Goal: Task Accomplishment & Management: Manage account settings

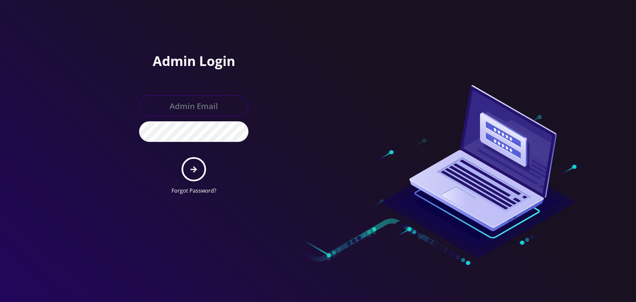
type input "[EMAIL_ADDRESS][DOMAIN_NAME]"
click at [182, 162] on form "allchoiceconnect@britewireless.com Forgot Password?" at bounding box center [193, 144] width 109 height 99
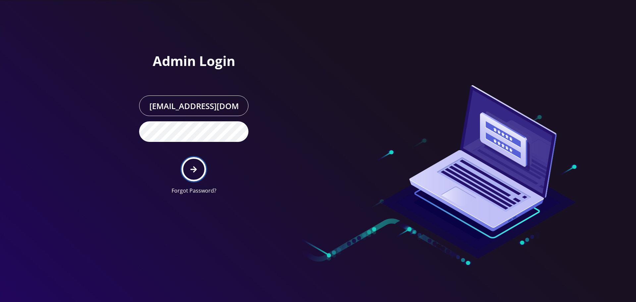
click at [190, 164] on button "submit" at bounding box center [193, 169] width 24 height 24
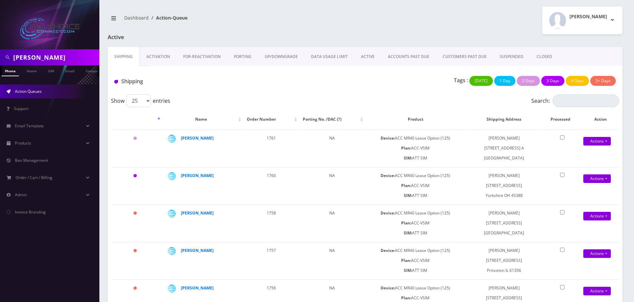
click at [25, 51] on input "watkins" at bounding box center [55, 57] width 84 height 13
paste input "[PERSON_NAME]"
type input "[PERSON_NAME]"
click at [31, 72] on link "Name" at bounding box center [32, 70] width 17 height 11
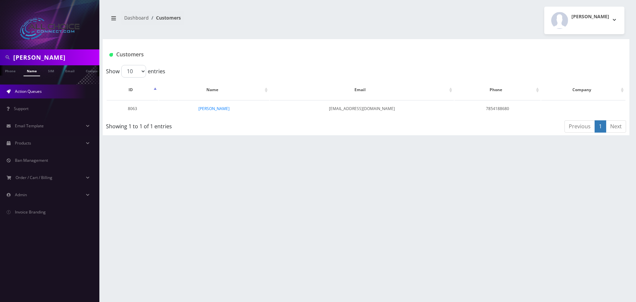
click at [38, 96] on link "Action Queues" at bounding box center [49, 91] width 99 height 14
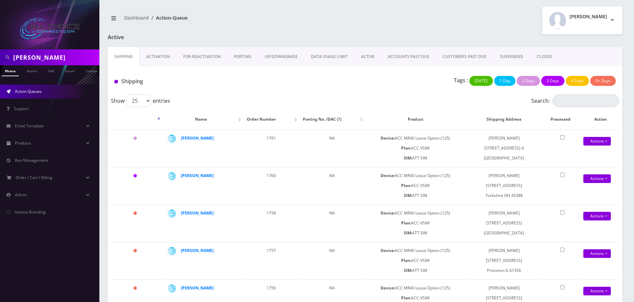
click at [371, 53] on link "ACTIVE" at bounding box center [367, 56] width 27 height 19
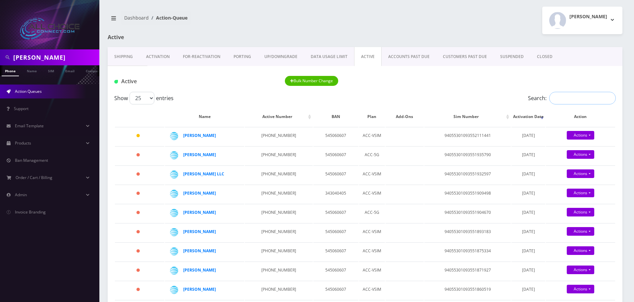
click at [564, 97] on input "Search:" at bounding box center [582, 98] width 67 height 13
paste input "[PERSON_NAME]"
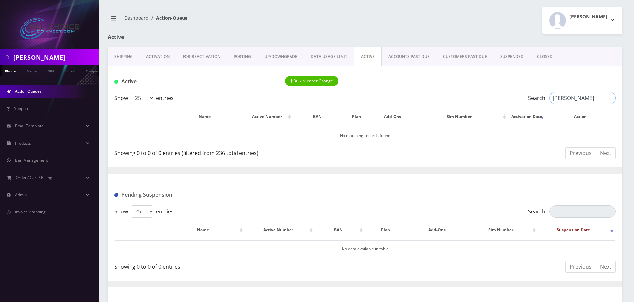
type input "[PERSON_NAME]"
drag, startPoint x: 32, startPoint y: 90, endPoint x: 85, endPoint y: 103, distance: 54.6
click at [32, 90] on span "Action Queues" at bounding box center [28, 91] width 27 height 6
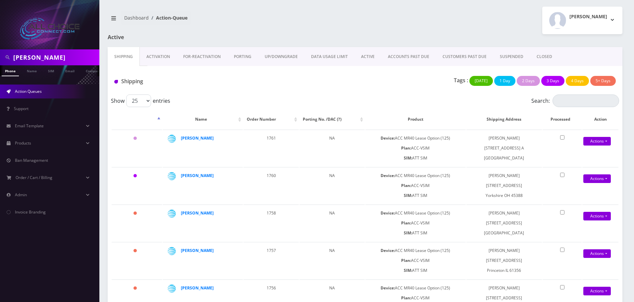
scroll to position [249, 0]
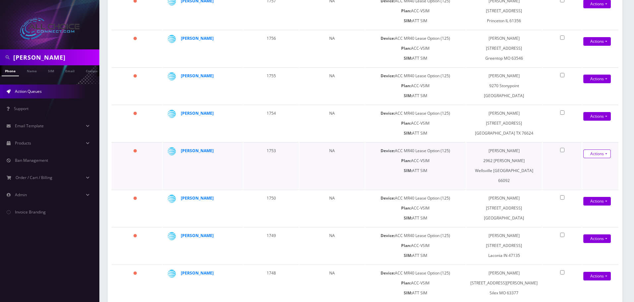
click at [595, 150] on link "Actions" at bounding box center [596, 153] width 27 height 9
click at [580, 167] on link "Shipped" at bounding box center [593, 166] width 53 height 10
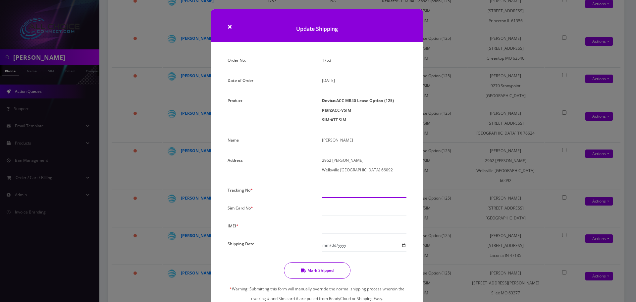
click at [333, 190] on input "text" at bounding box center [364, 191] width 84 height 13
click at [333, 194] on input "text" at bounding box center [364, 191] width 84 height 13
paste input "9405530109355201522612"
type input "9405530109355201522612"
click at [328, 207] on input "text" at bounding box center [364, 209] width 84 height 13
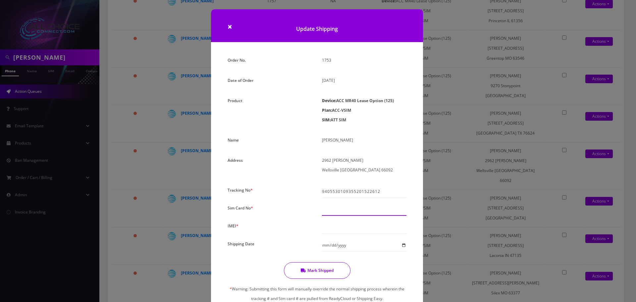
paste input "94055301093552015226"
type input "94055301093552015226"
drag, startPoint x: 332, startPoint y: 226, endPoint x: 361, endPoint y: 253, distance: 40.3
click at [332, 226] on input "text" at bounding box center [364, 227] width 84 height 13
paste input "940553010935520"
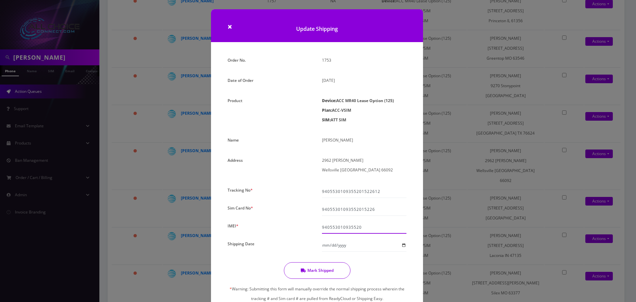
type input "940553010935520"
click at [403, 243] on input "Shipping Date" at bounding box center [364, 245] width 84 height 13
type input "[DATE]"
click at [325, 275] on button "Mark Shipped" at bounding box center [317, 270] width 67 height 17
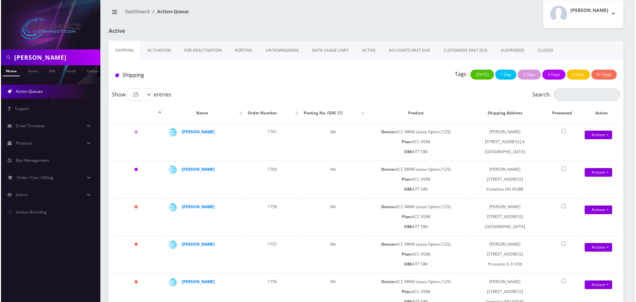
scroll to position [0, 0]
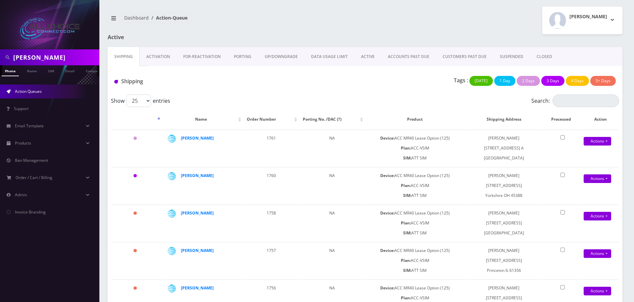
click at [171, 56] on link "Activation" at bounding box center [158, 56] width 37 height 19
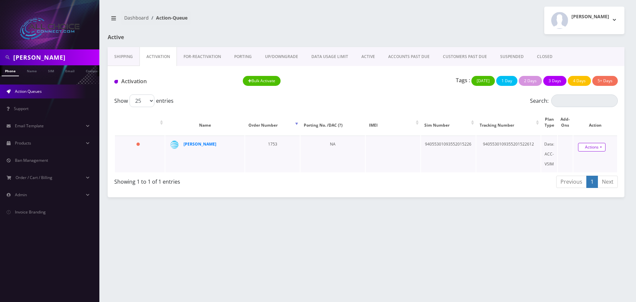
click at [585, 150] on link "Actions" at bounding box center [591, 147] width 27 height 9
click at [580, 158] on link "Activate" at bounding box center [595, 160] width 53 height 10
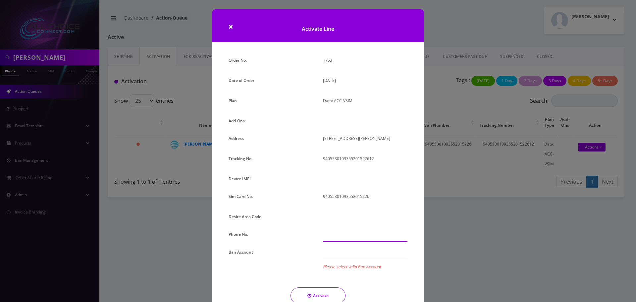
drag, startPoint x: 333, startPoint y: 238, endPoint x: 332, endPoint y: 233, distance: 5.5
click at [333, 236] on input "text" at bounding box center [365, 235] width 84 height 13
type input "[PHONE_NUMBER]"
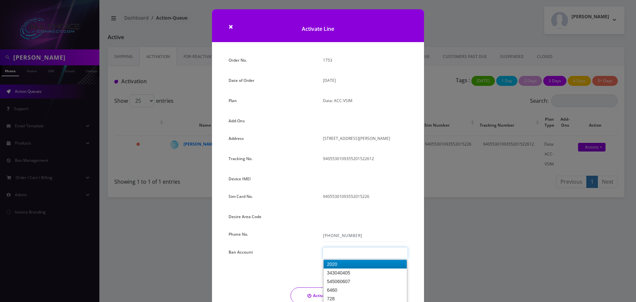
click at [341, 252] on div at bounding box center [365, 252] width 84 height 11
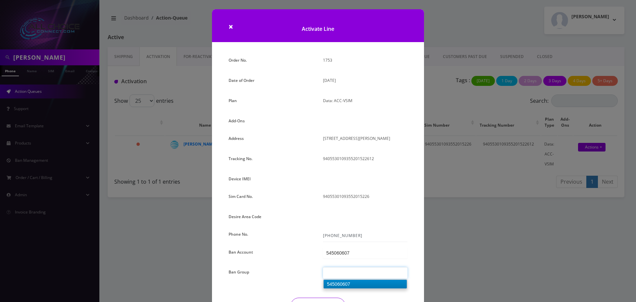
click at [345, 268] on div at bounding box center [365, 272] width 84 height 11
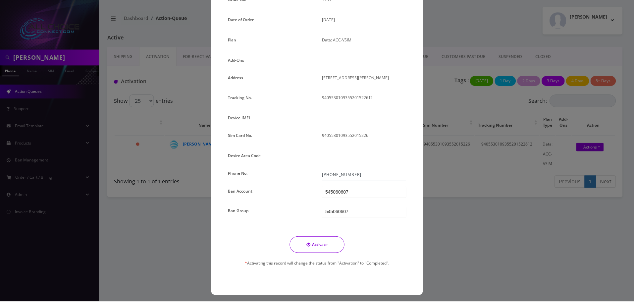
scroll to position [64, 0]
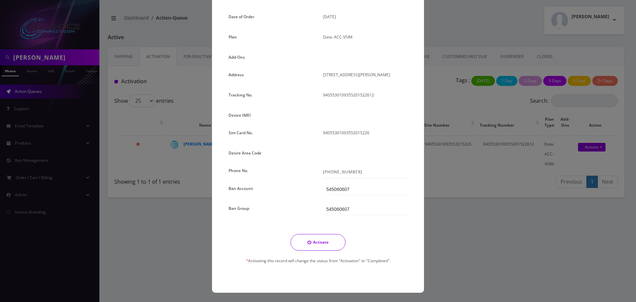
click at [327, 244] on button "Activate" at bounding box center [317, 242] width 55 height 17
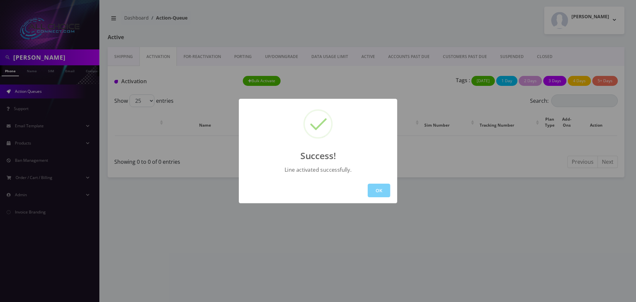
click at [373, 189] on button "OK" at bounding box center [378, 190] width 23 height 14
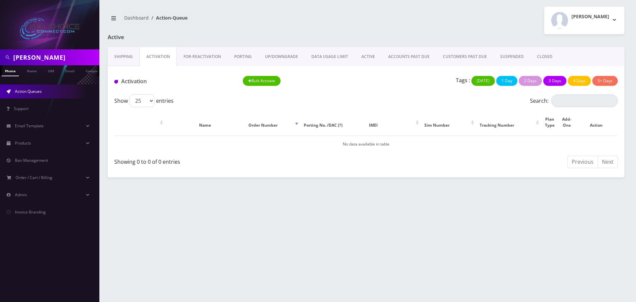
click at [376, 53] on link "ACTIVE" at bounding box center [368, 56] width 27 height 19
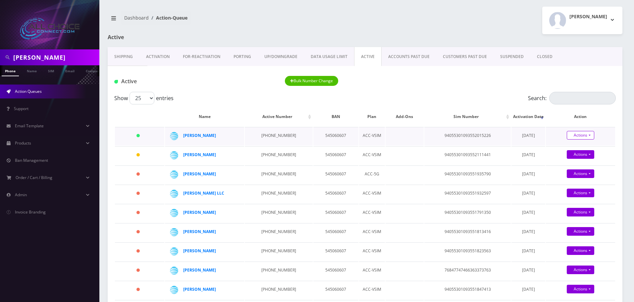
click at [575, 135] on link "Actions" at bounding box center [579, 135] width 27 height 9
click at [567, 147] on link "Close" at bounding box center [585, 148] width 69 height 10
type input "[DATE]"
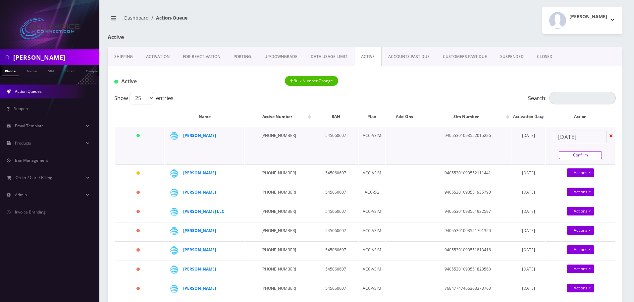
click at [571, 153] on link "Confirm" at bounding box center [579, 155] width 43 height 8
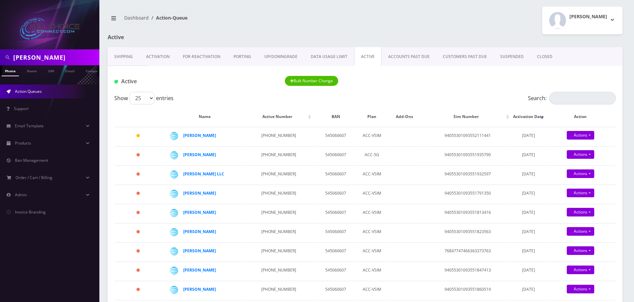
click at [541, 59] on link "CLOSED" at bounding box center [544, 56] width 29 height 19
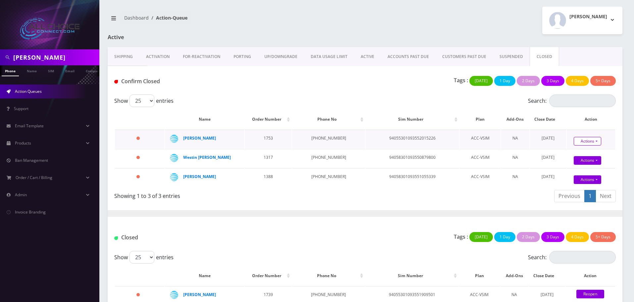
click at [590, 141] on link "Actions" at bounding box center [586, 141] width 27 height 9
click at [577, 152] on link "Confirm" at bounding box center [598, 153] width 53 height 9
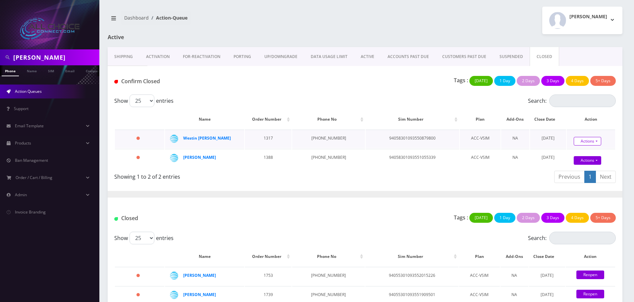
click at [581, 139] on link "Actions" at bounding box center [586, 141] width 27 height 9
click at [576, 150] on link "Confirm" at bounding box center [598, 153] width 53 height 9
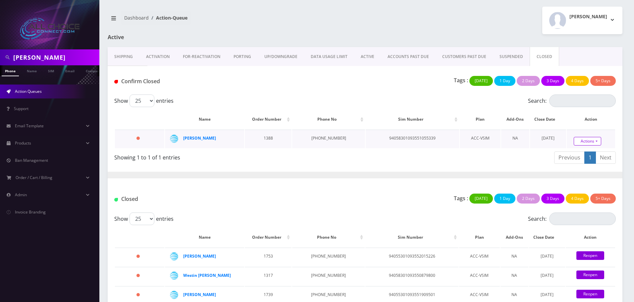
click at [579, 141] on link "Actions" at bounding box center [586, 141] width 27 height 9
click at [577, 120] on link "Confirm" at bounding box center [598, 122] width 53 height 9
